Goal: Navigation & Orientation: Find specific page/section

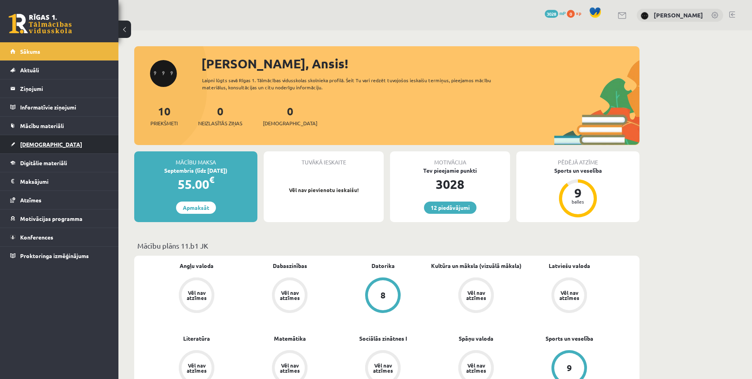
click at [66, 140] on link "[DEMOGRAPHIC_DATA]" at bounding box center [59, 144] width 98 height 18
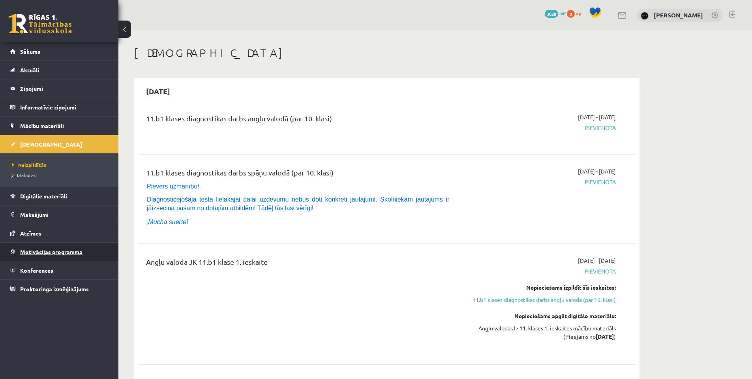
click at [91, 245] on link "Motivācijas programma" at bounding box center [59, 251] width 98 height 18
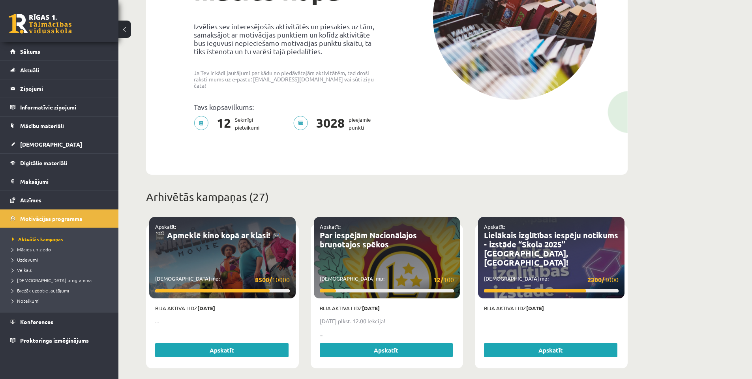
scroll to position [158, 0]
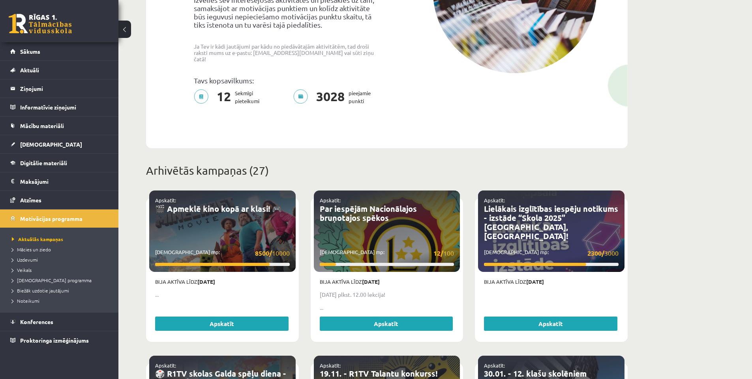
click at [84, 245] on li "Mācies un ziedo" at bounding box center [61, 249] width 99 height 10
click at [33, 260] on span "Uzdevumi" at bounding box center [25, 259] width 26 height 6
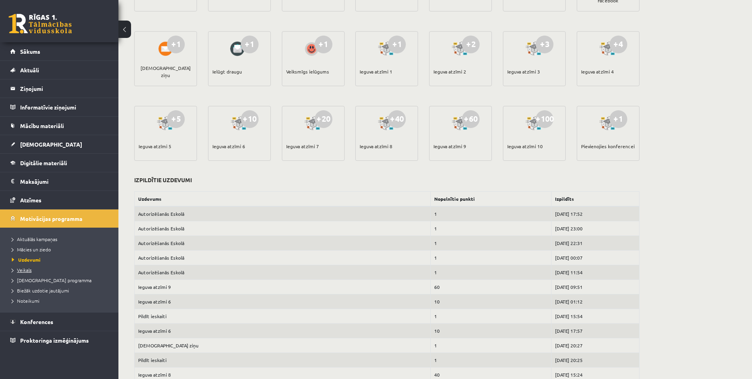
click at [28, 271] on span "Veikals" at bounding box center [22, 269] width 20 height 6
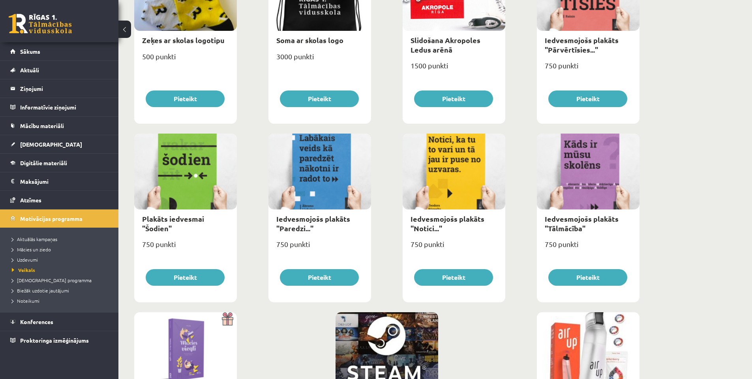
scroll to position [834, 0]
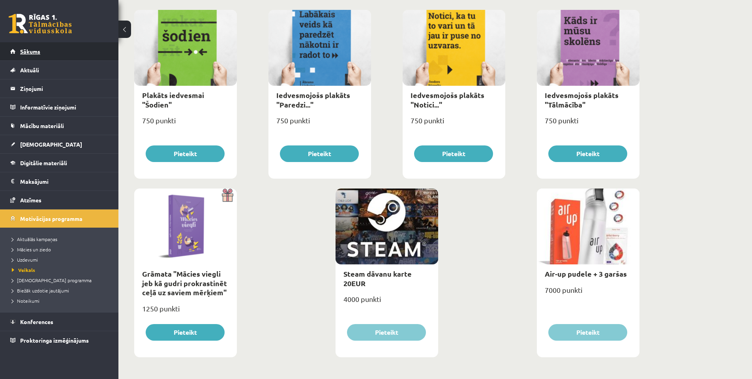
click at [43, 53] on link "Sākums" at bounding box center [59, 51] width 98 height 18
